Goal: Task Accomplishment & Management: Complete application form

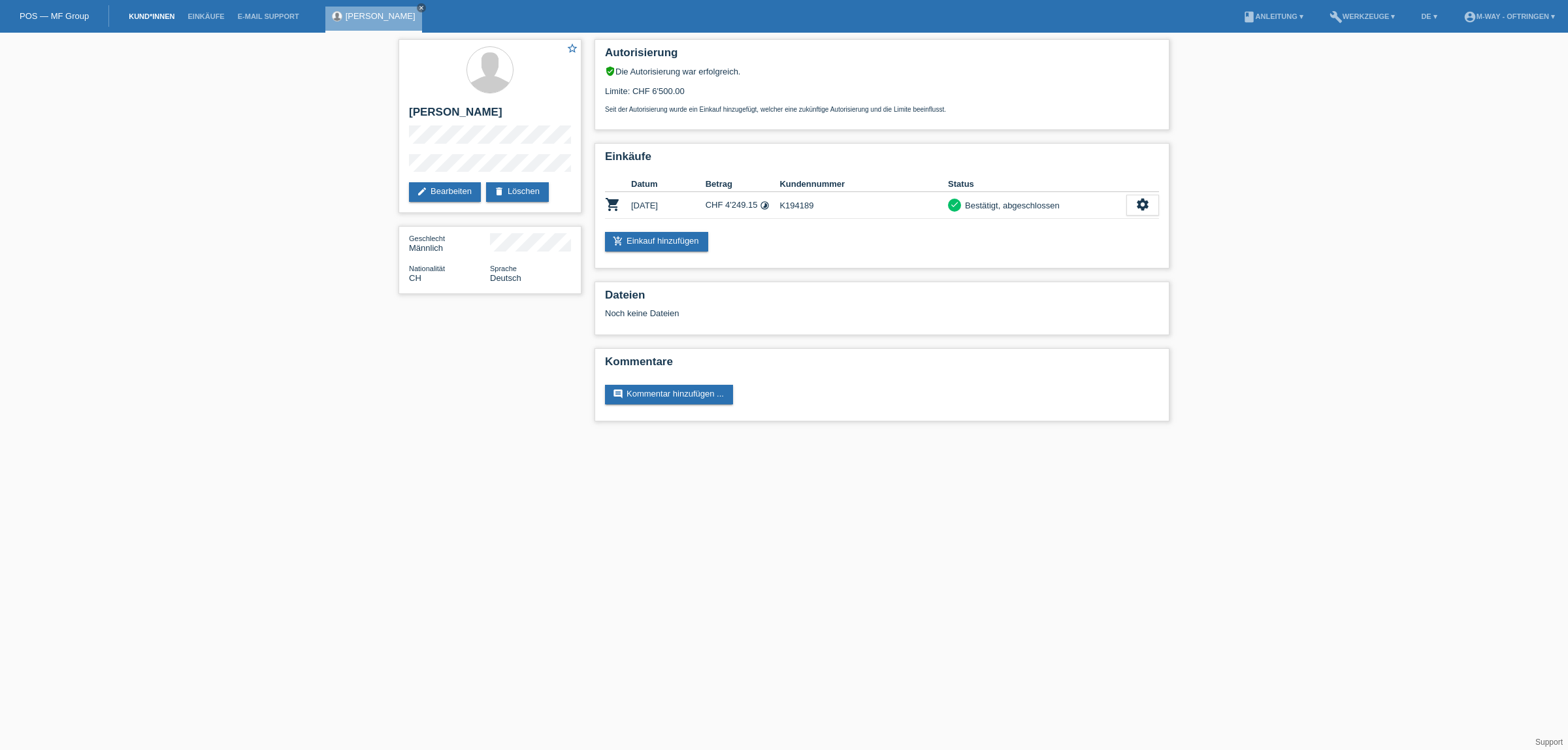
click at [149, 14] on link "Kund*innen" at bounding box center [151, 16] width 59 height 8
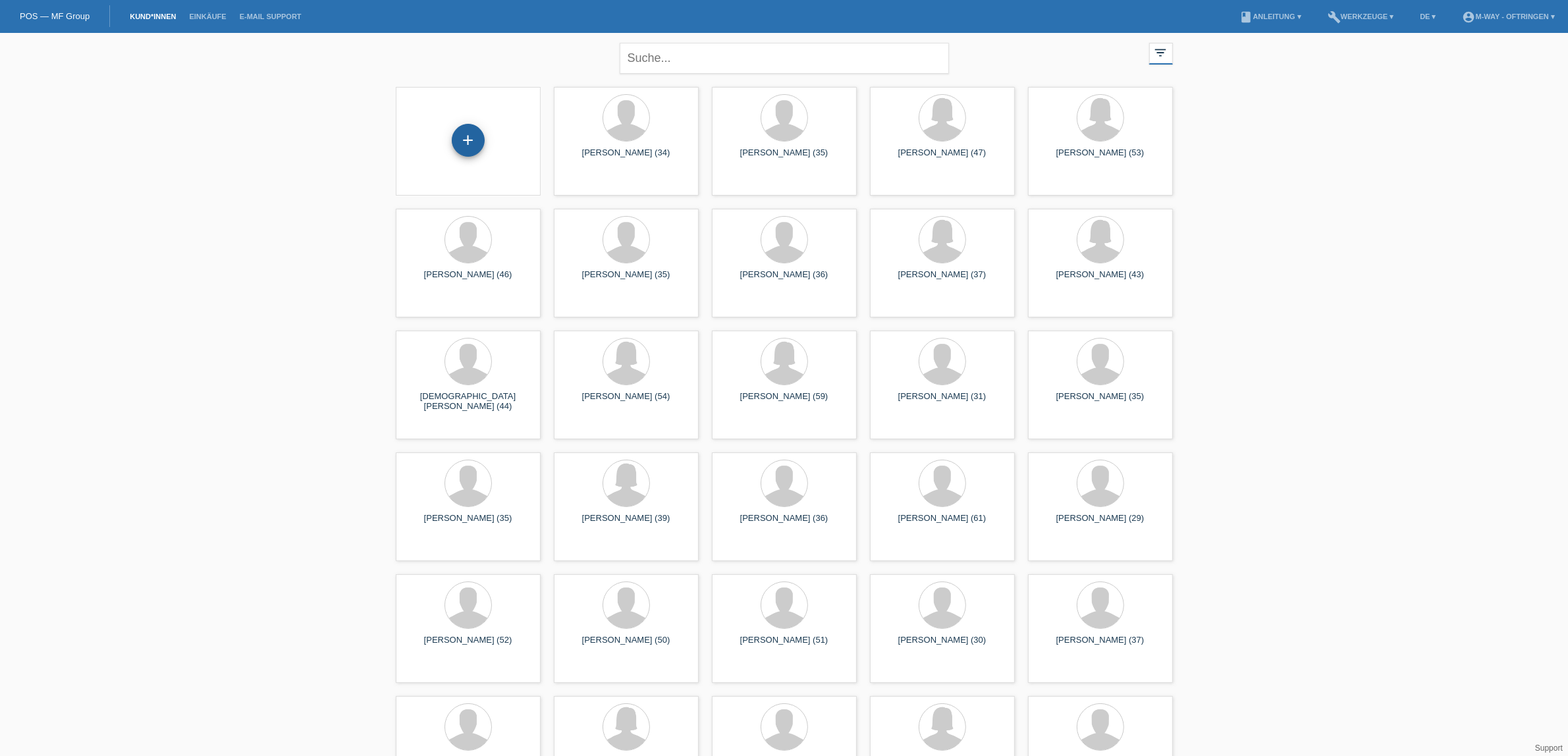
click at [464, 139] on div "+" at bounding box center [467, 140] width 33 height 33
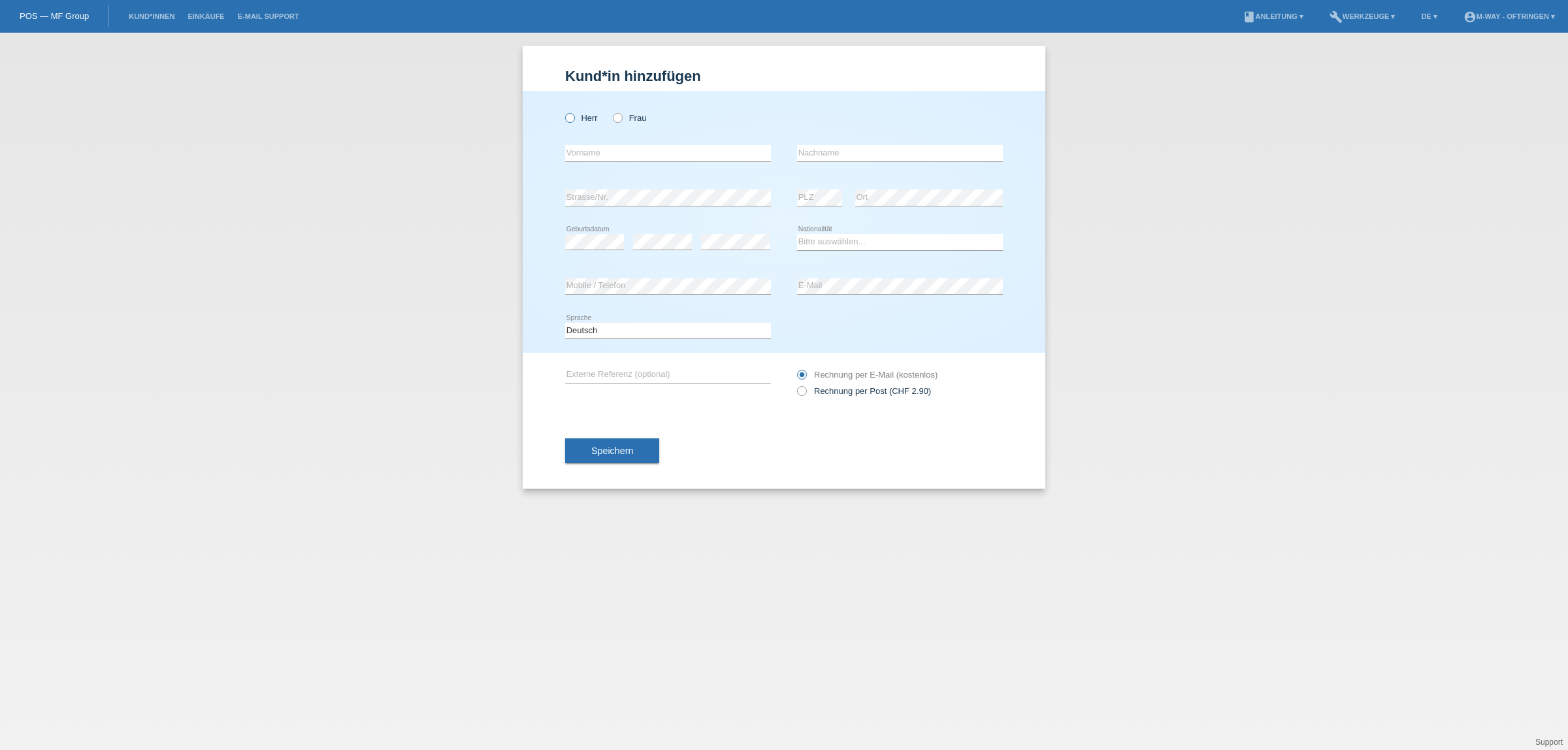
click at [576, 115] on label "Herr" at bounding box center [581, 117] width 33 height 10
click at [574, 115] on input "Herr" at bounding box center [569, 117] width 9 height 9
radio input "true"
click at [607, 158] on input "text" at bounding box center [668, 153] width 206 height 17
paste input "Serhat"
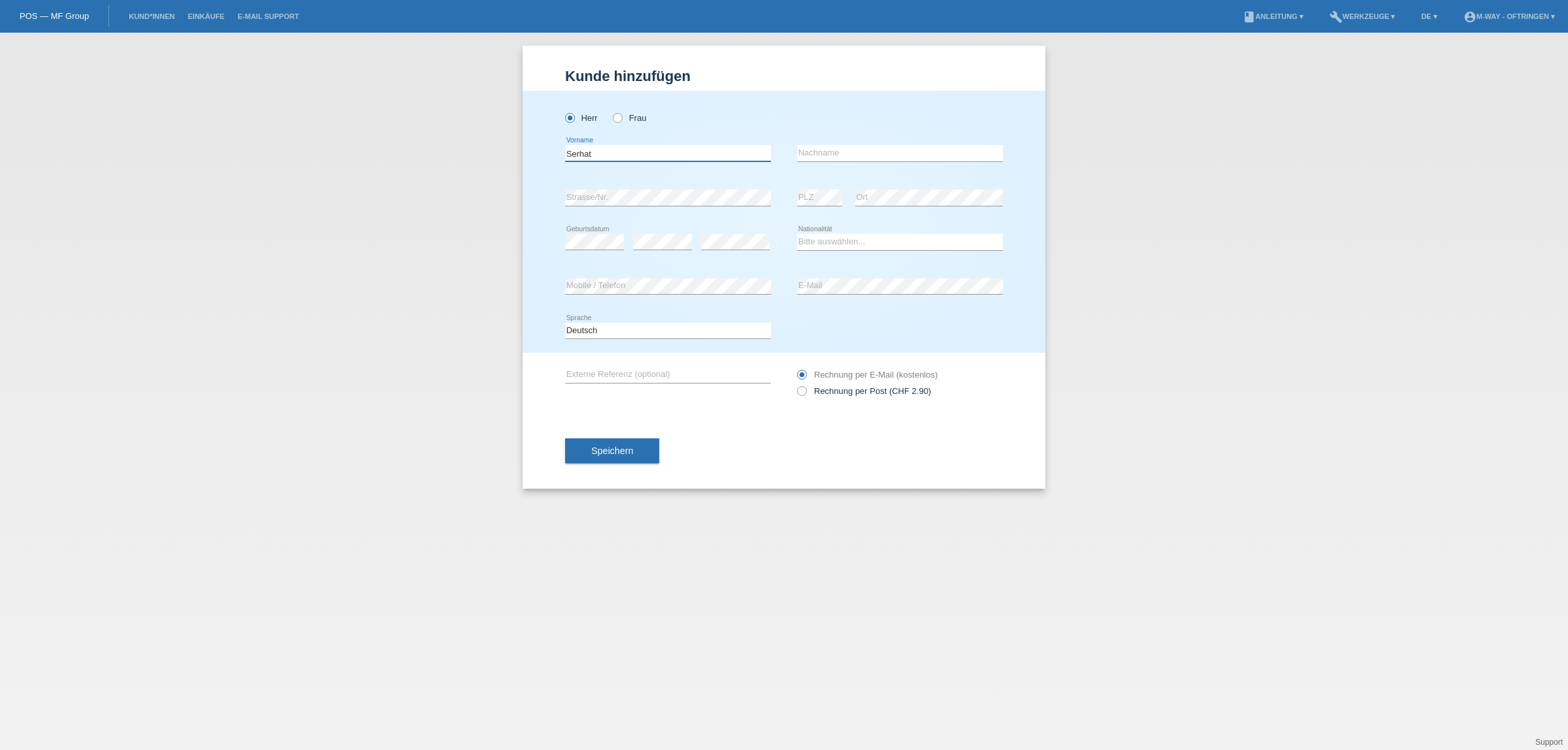
type input "Serhat"
click at [818, 149] on input "text" at bounding box center [900, 153] width 206 height 17
click at [835, 151] on input "text" at bounding box center [900, 153] width 206 height 17
paste input "Daniskan"
type input "Daniskan"
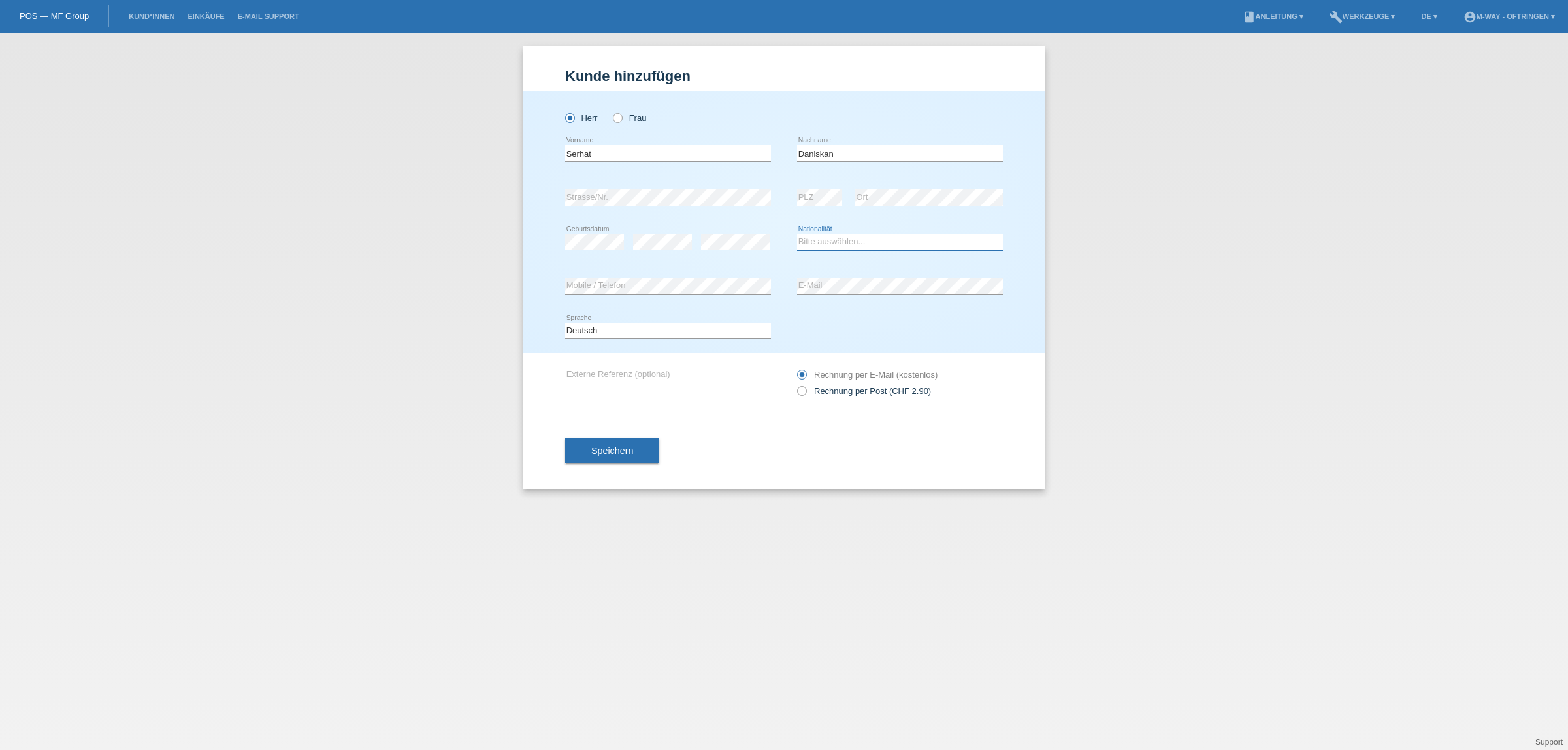
click at [830, 242] on select "Bitte auswählen... Schweiz Deutschland Liechtenstein Österreich ------------ Af…" at bounding box center [900, 242] width 206 height 16
click at [415, 309] on div "Kund*in hinzufügen Kunde hinzufügen Kundin hinzufügen Herr Frau Serhat error Vo…" at bounding box center [784, 391] width 1568 height 717
click at [839, 240] on select "Bitte auswählen... Schweiz Deutschland Liechtenstein Österreich ------------ Af…" at bounding box center [900, 242] width 206 height 16
click at [825, 242] on select "Bitte auswählen... Schweiz Deutschland Liechtenstein Österreich ------------ Af…" at bounding box center [900, 242] width 206 height 16
select select "FR"
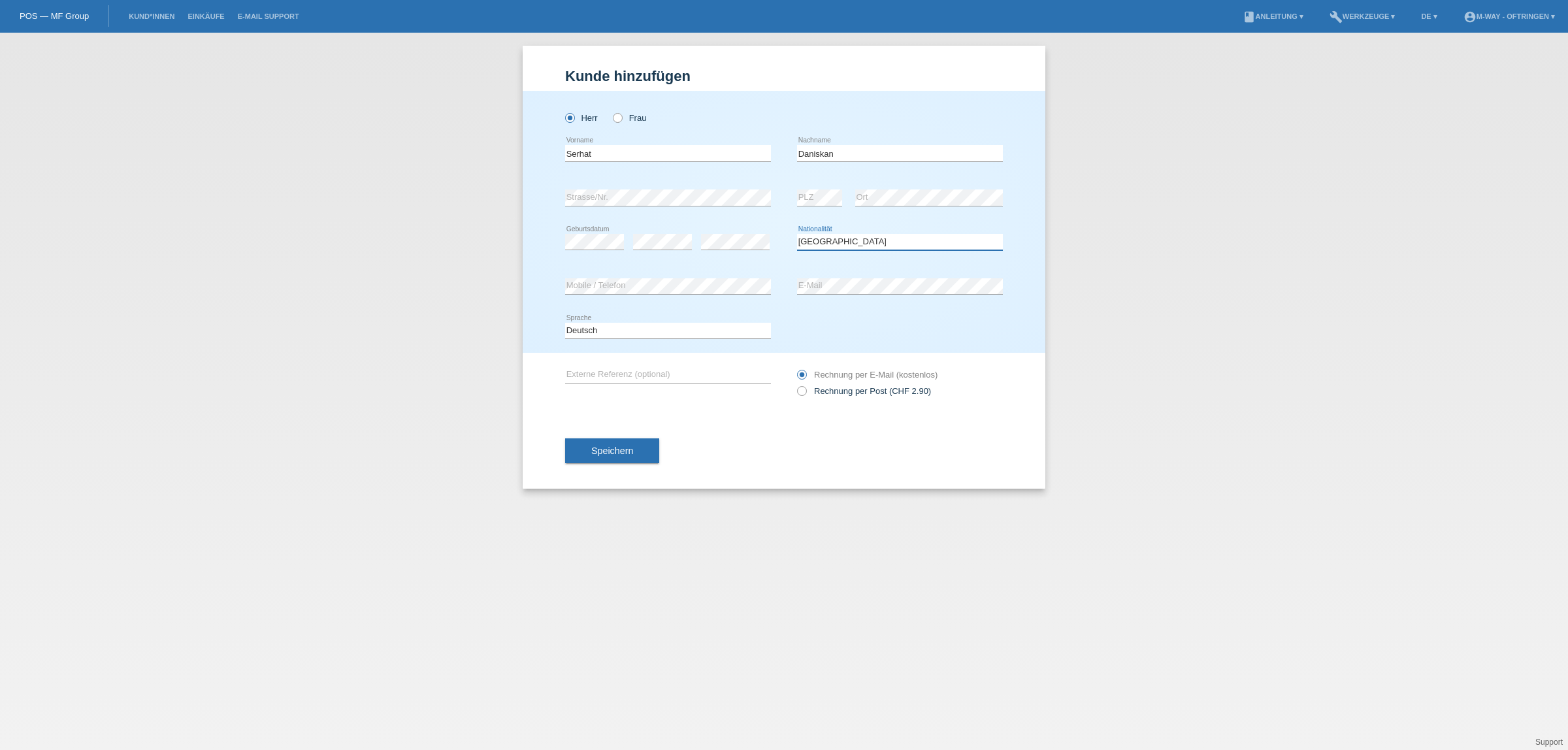
click at [797, 234] on select "Bitte auswählen... Schweiz Deutschland Liechtenstein Österreich ------------ Af…" at bounding box center [900, 242] width 206 height 16
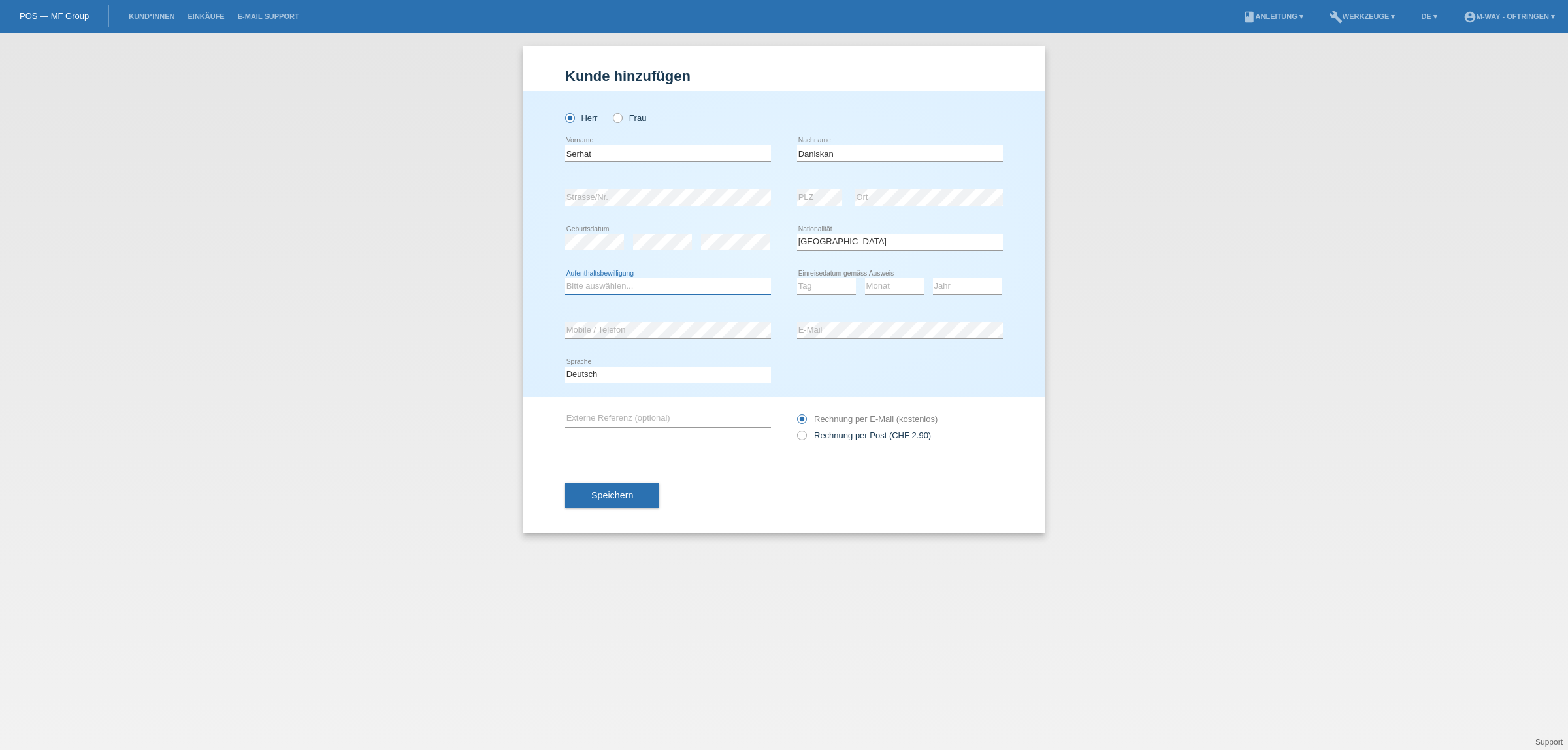
click at [612, 285] on select "Bitte auswählen... C B B - Flüchtlingsstatus Andere" at bounding box center [668, 286] width 206 height 16
select select "C"
click at [565, 278] on select "Bitte auswählen... C B B - Flüchtlingsstatus Andere" at bounding box center [668, 286] width 206 height 16
click at [818, 284] on select "Tag 01 02 03 04 05 06 07 08 09 10 11" at bounding box center [826, 286] width 59 height 16
select select "01"
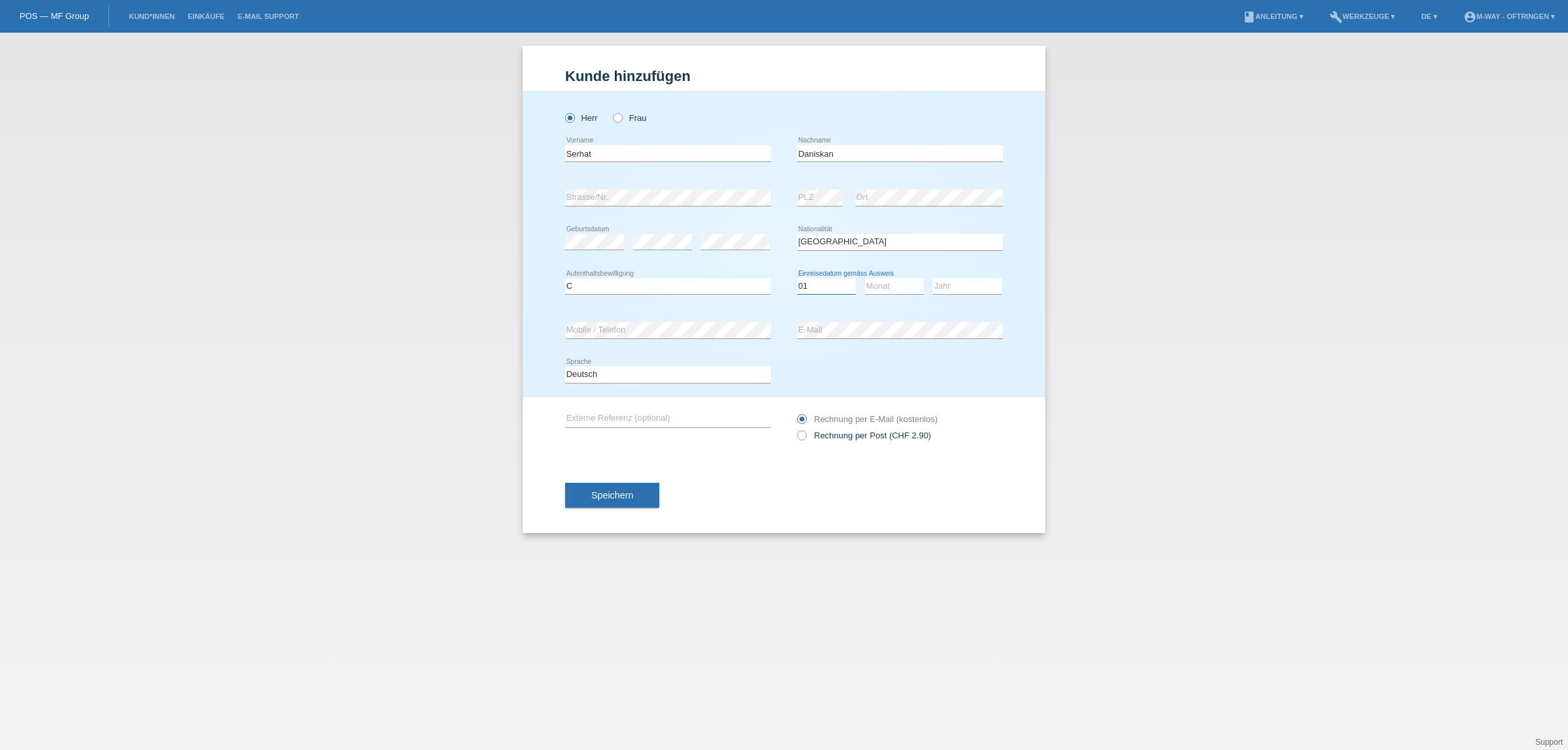
click at [797, 278] on select "Tag 01 02 03 04 05 06 07 08 09 10 11" at bounding box center [826, 286] width 59 height 16
click at [876, 288] on select "Monat 01 02 03 04 05 06 07 08 09 10 11" at bounding box center [894, 286] width 59 height 16
select select "11"
click at [865, 278] on select "Monat 01 02 03 04 05 06 07 08 09 10 11" at bounding box center [894, 286] width 59 height 16
click at [955, 285] on select "Jahr 2025 2024 2023 2022 2021 2020 2019 2018 2017 2016 2015 2014 2013 2012 2011…" at bounding box center [967, 286] width 69 height 16
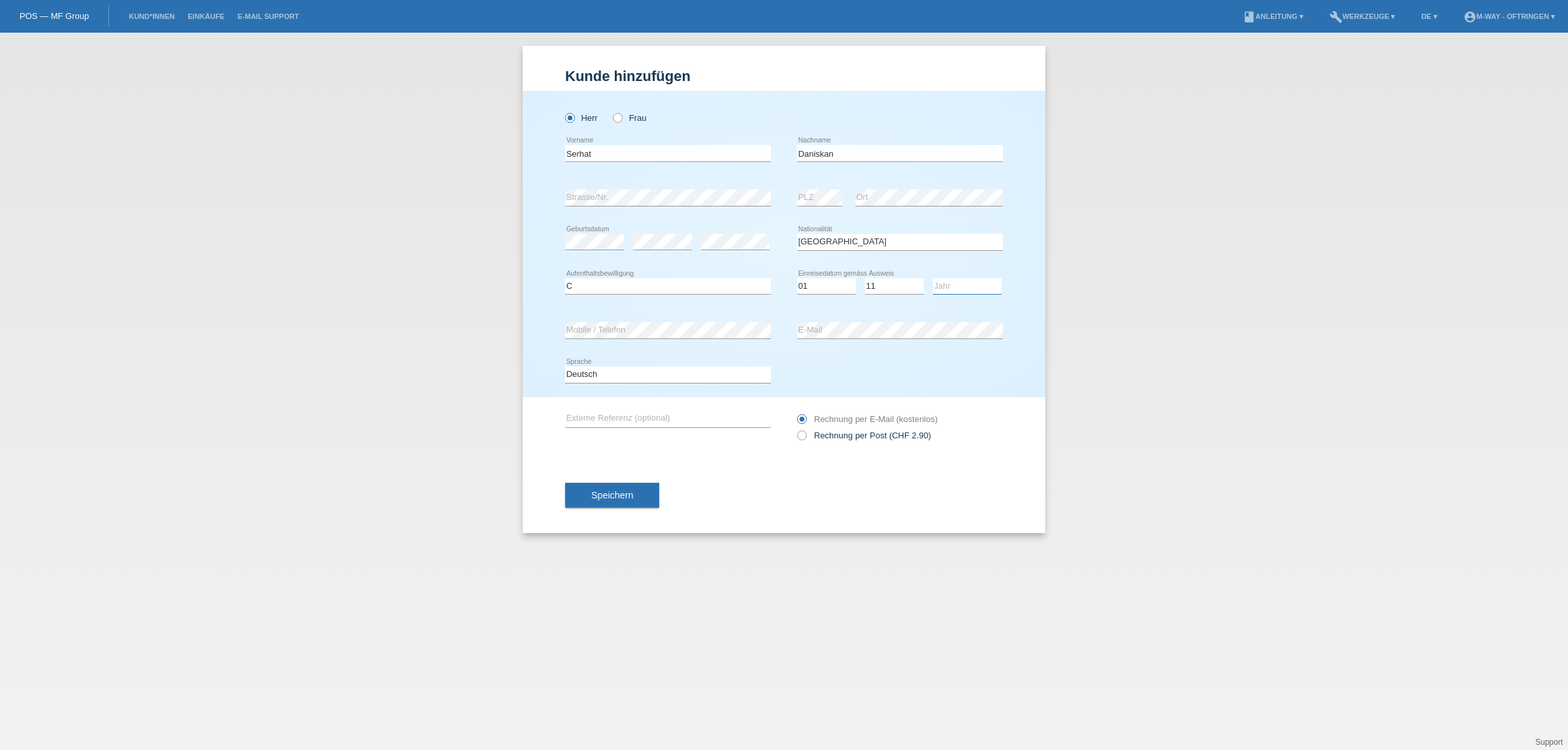
select select "1992"
click at [933, 278] on select "Jahr 2025 2024 2023 2022 2021 2020 2019 2018 2017 2016 2015 2014 2013 2012 2011…" at bounding box center [967, 286] width 69 height 16
click at [618, 490] on span "Speichern" at bounding box center [612, 496] width 42 height 11
